Goal: Information Seeking & Learning: Learn about a topic

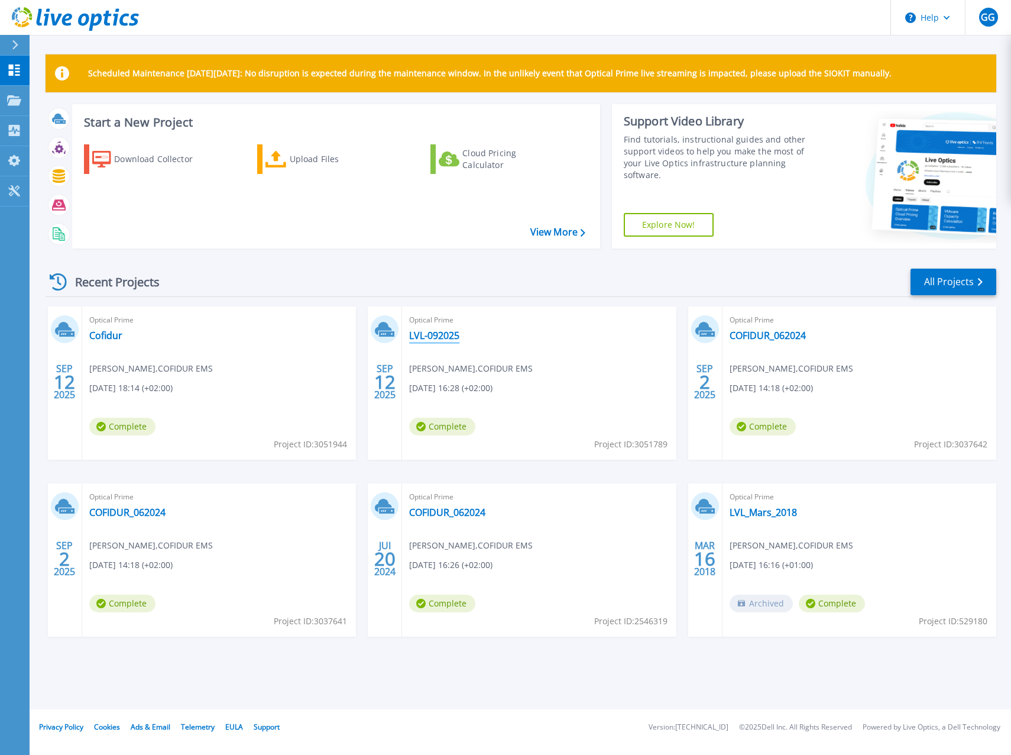
click at [435, 332] on link "LVL-092025" at bounding box center [434, 335] width 50 height 12
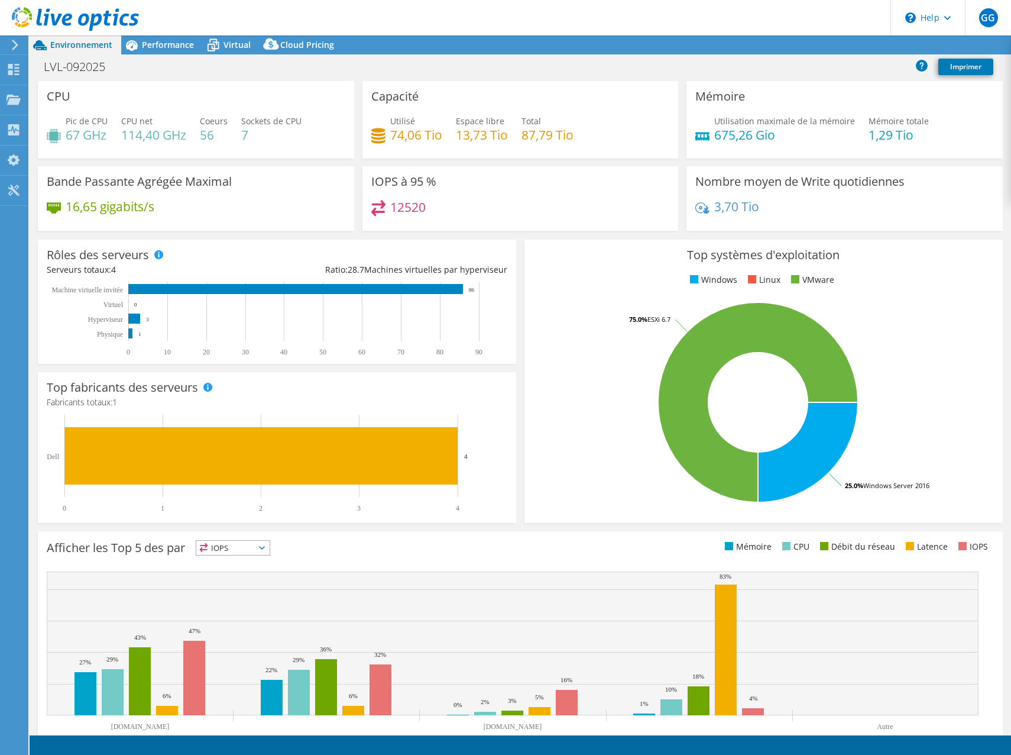
select select "USD"
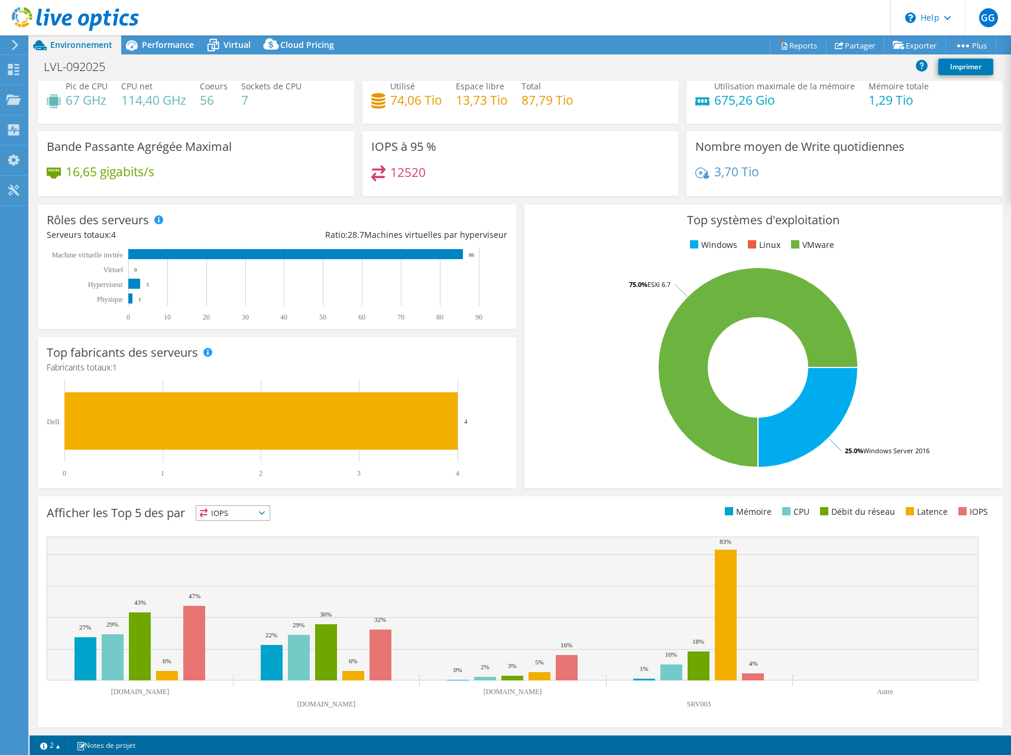
click at [261, 517] on span "IOPS" at bounding box center [232, 513] width 73 height 14
click at [242, 541] on li "Mémoire" at bounding box center [232, 544] width 73 height 17
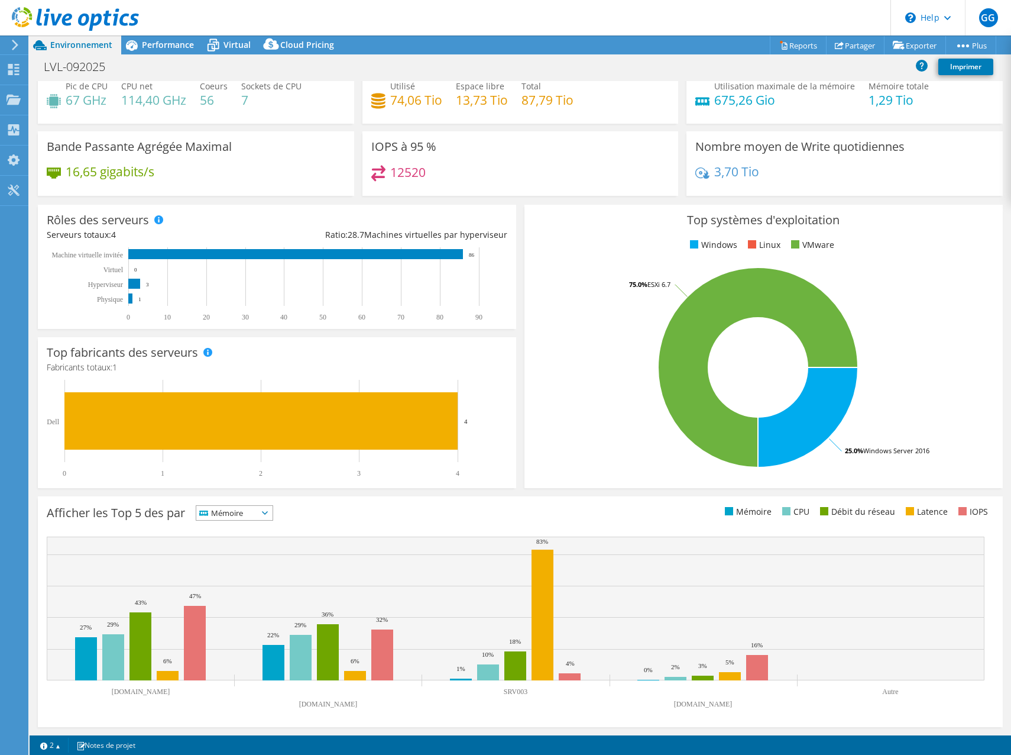
click at [258, 508] on span "Mémoire" at bounding box center [227, 513] width 62 height 14
click at [235, 556] on li "CPU" at bounding box center [234, 561] width 76 height 17
click at [255, 509] on span "CPU" at bounding box center [225, 513] width 59 height 14
click at [239, 571] on li "Débit du réseau" at bounding box center [232, 578] width 73 height 17
click at [276, 510] on span "Débit du réseau" at bounding box center [238, 513] width 85 height 14
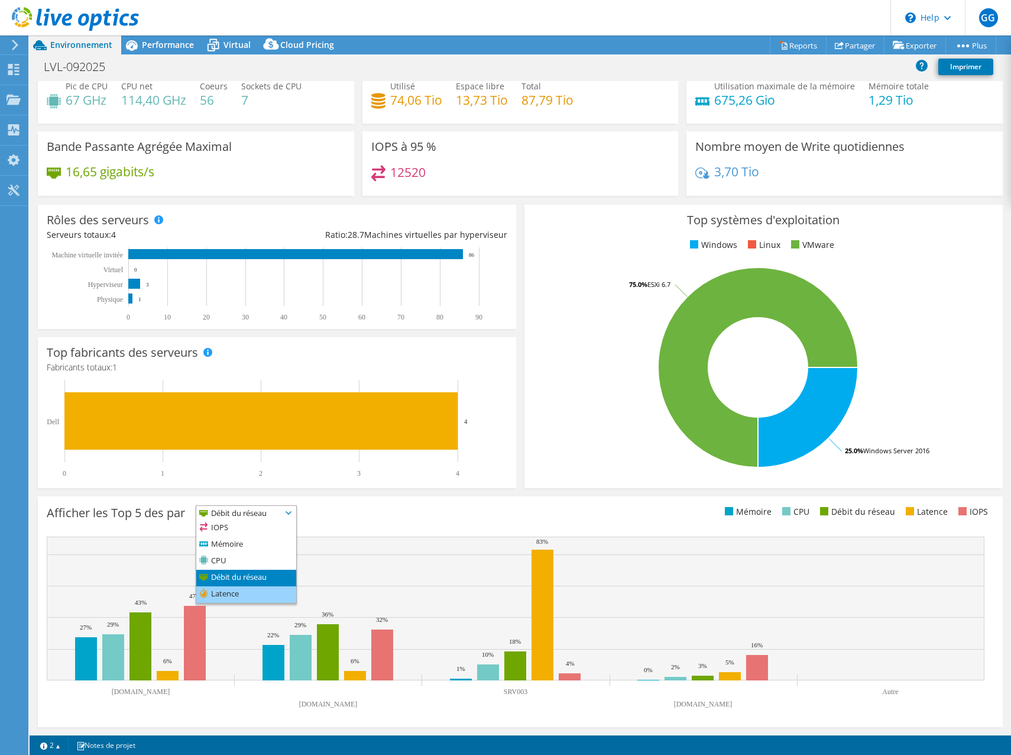
click at [260, 594] on li "Latence" at bounding box center [246, 594] width 100 height 17
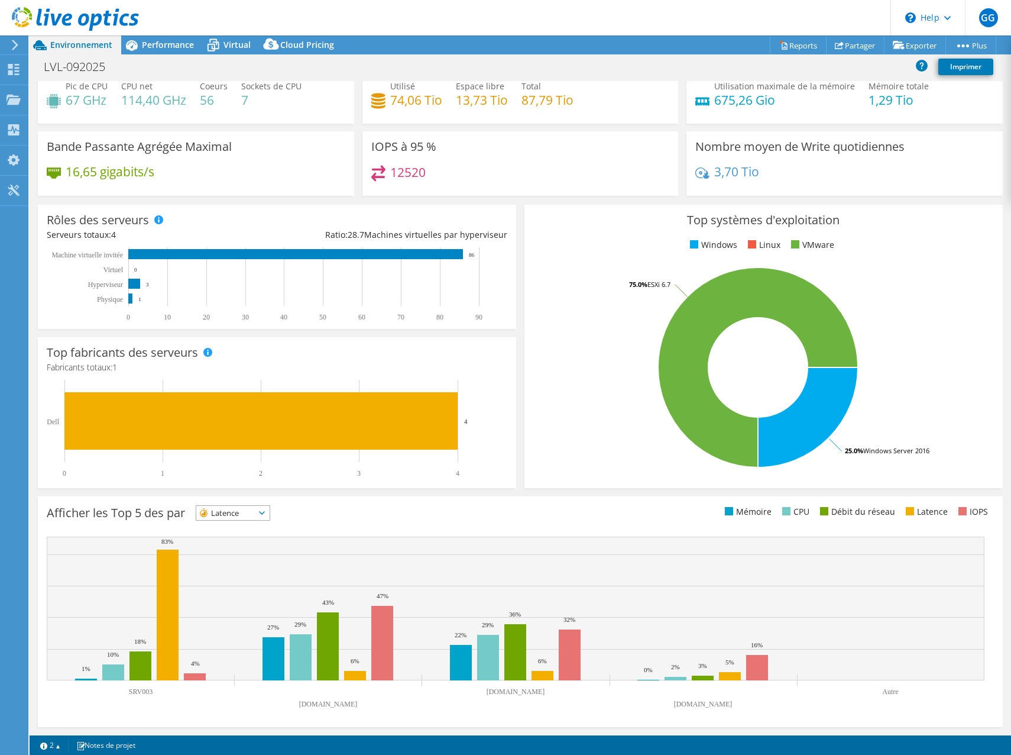
drag, startPoint x: 218, startPoint y: 515, endPoint x: 226, endPoint y: 518, distance: 8.2
click at [219, 515] on span "Latence" at bounding box center [225, 513] width 59 height 14
click at [234, 551] on li "Mémoire" at bounding box center [232, 544] width 73 height 17
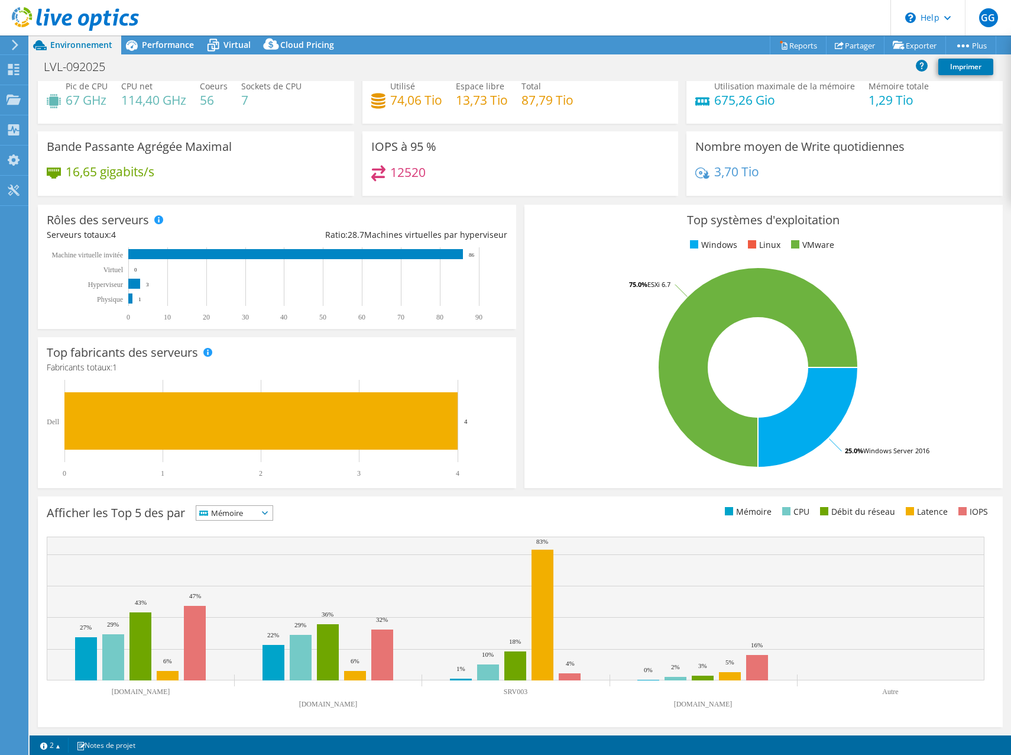
scroll to position [0, 0]
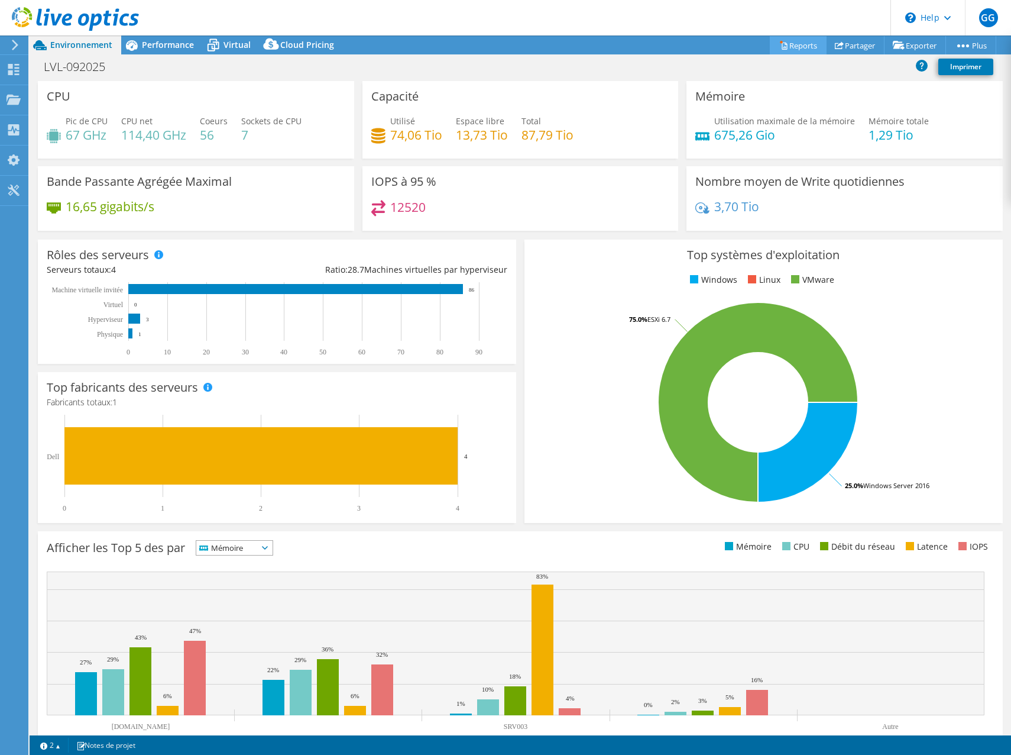
click at [795, 42] on link "Reports" at bounding box center [798, 45] width 57 height 18
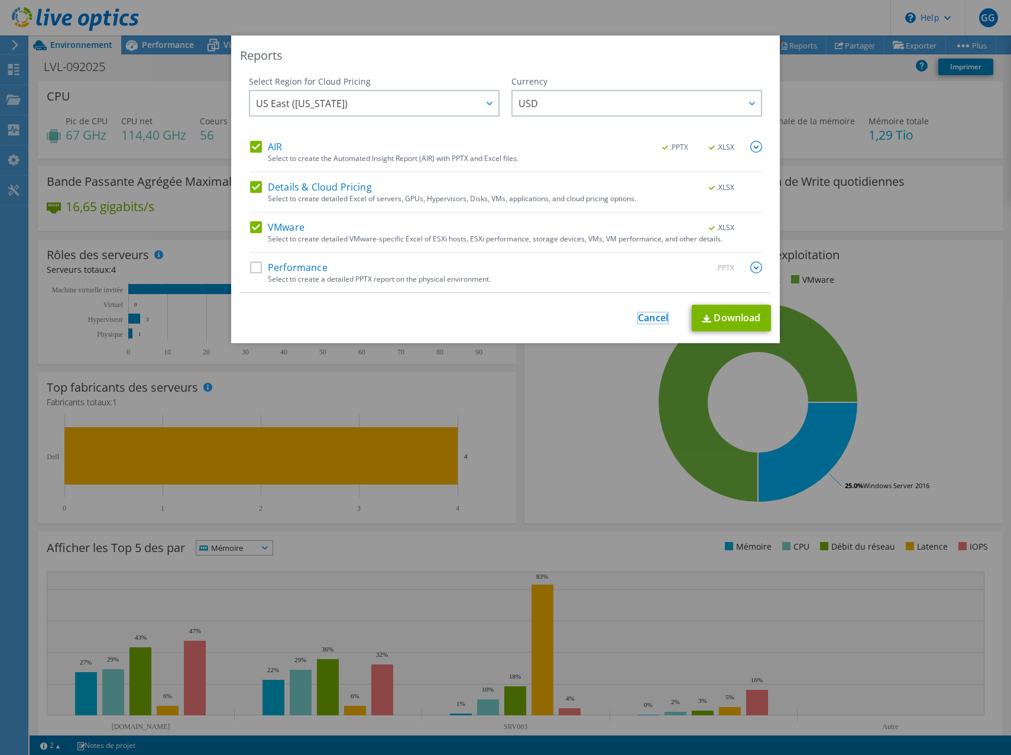
click at [638, 322] on link "Cancel" at bounding box center [653, 317] width 30 height 11
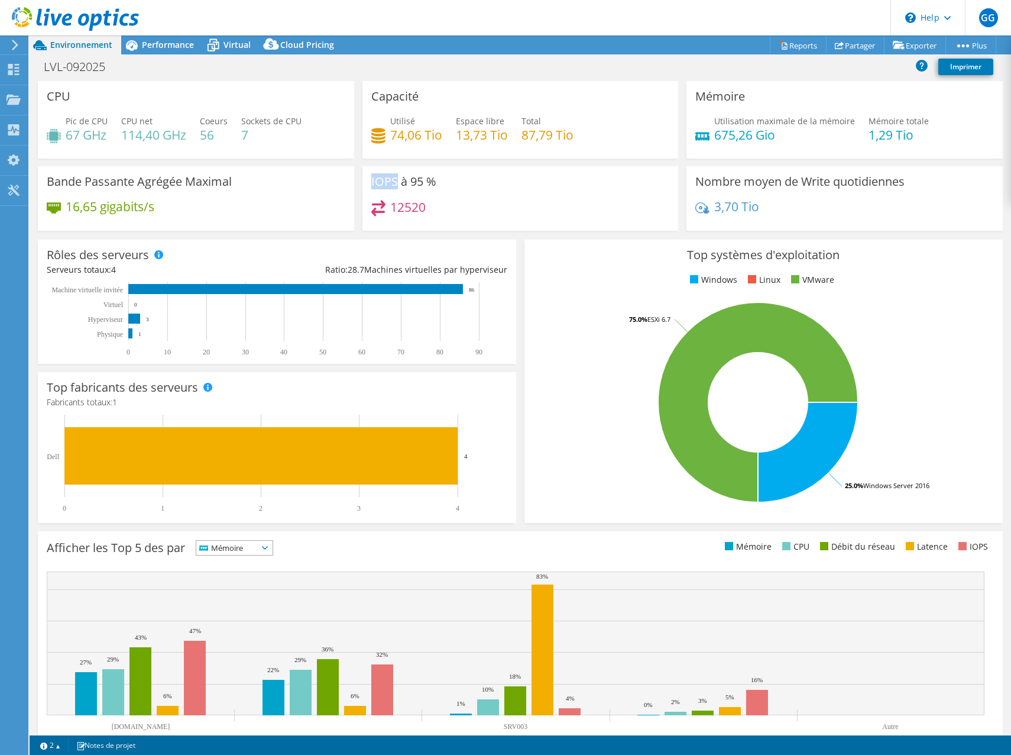
drag, startPoint x: 370, startPoint y: 180, endPoint x: 393, endPoint y: 180, distance: 23.1
click at [393, 180] on h3 "IOPS à 95 %" at bounding box center [403, 181] width 65 height 13
